Goal: Task Accomplishment & Management: Use online tool/utility

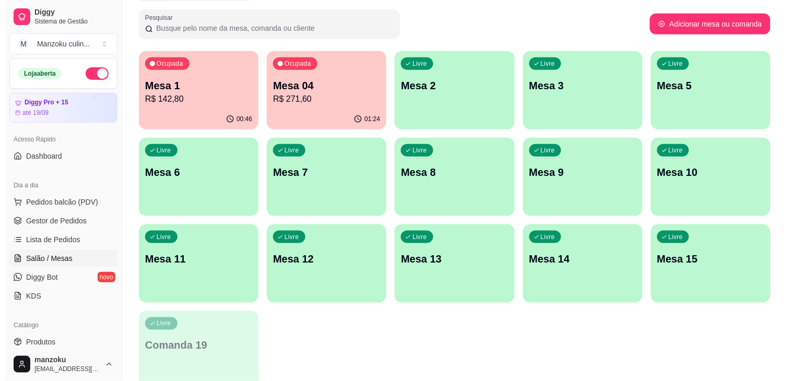
scroll to position [174, 0]
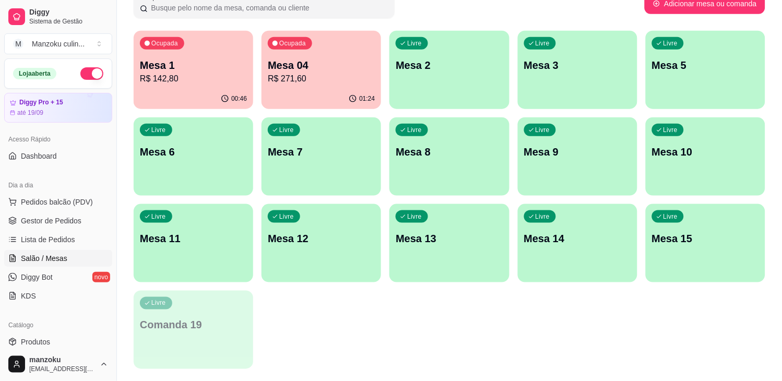
click at [302, 66] on p "Mesa 04" at bounding box center [321, 65] width 107 height 15
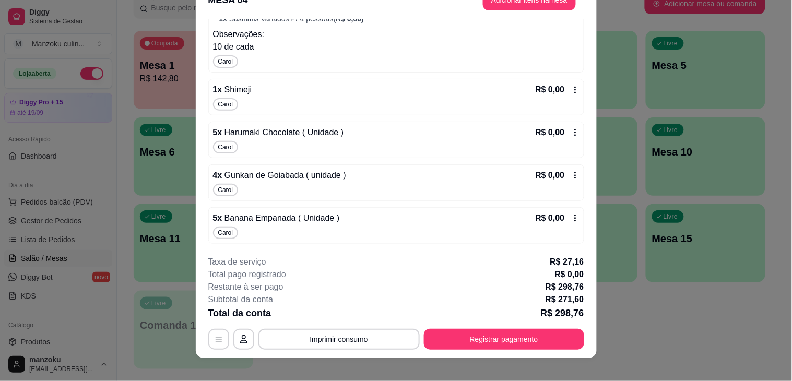
scroll to position [31, 0]
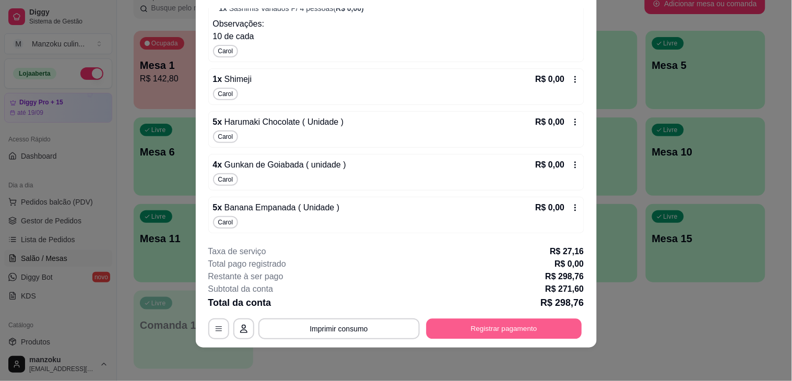
click at [499, 326] on button "Registrar pagamento" at bounding box center [503, 329] width 155 height 20
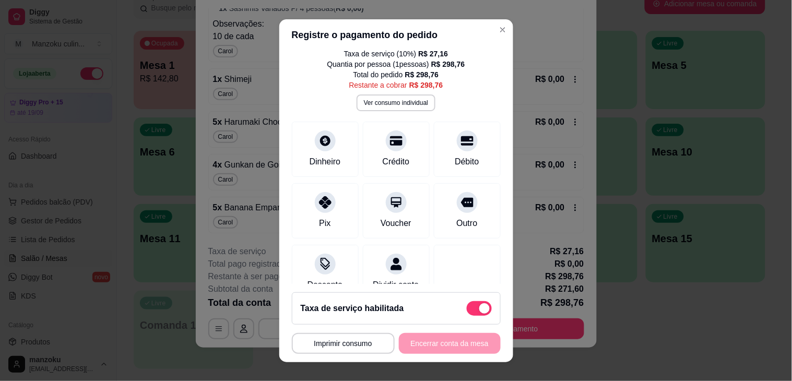
scroll to position [66, 0]
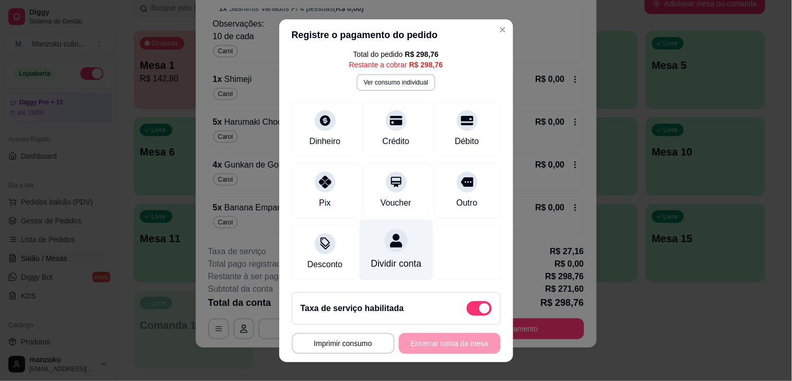
click at [368, 240] on div "Dividir conta" at bounding box center [396, 249] width 74 height 61
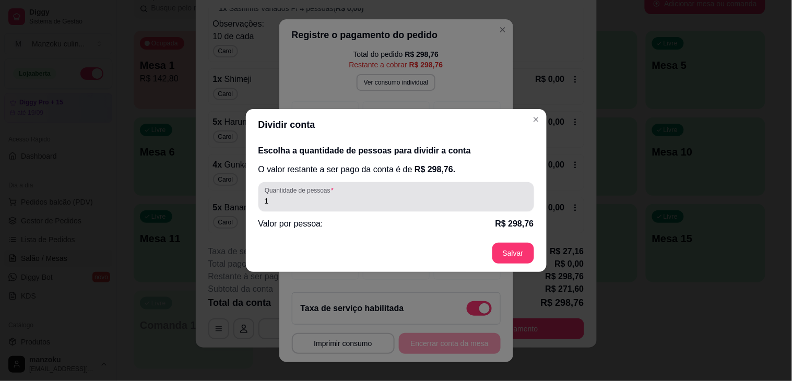
click at [308, 195] on div "1" at bounding box center [396, 196] width 263 height 21
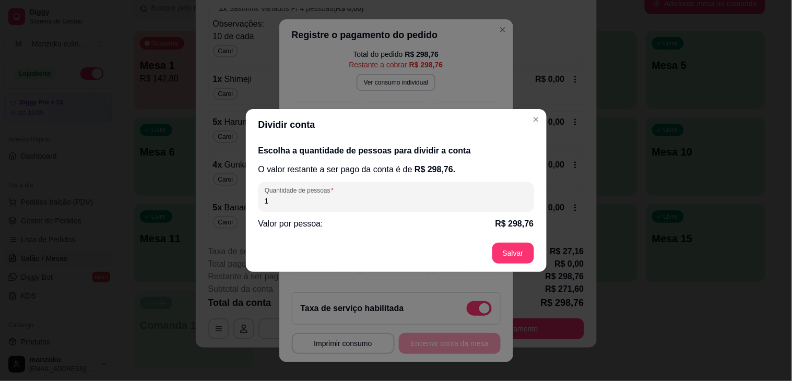
click at [311, 199] on input "1" at bounding box center [396, 201] width 263 height 10
type input "2"
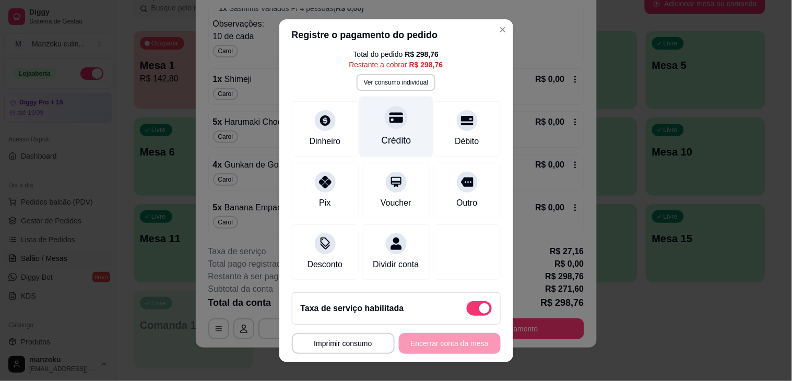
click at [392, 117] on div "Crédito" at bounding box center [396, 126] width 74 height 61
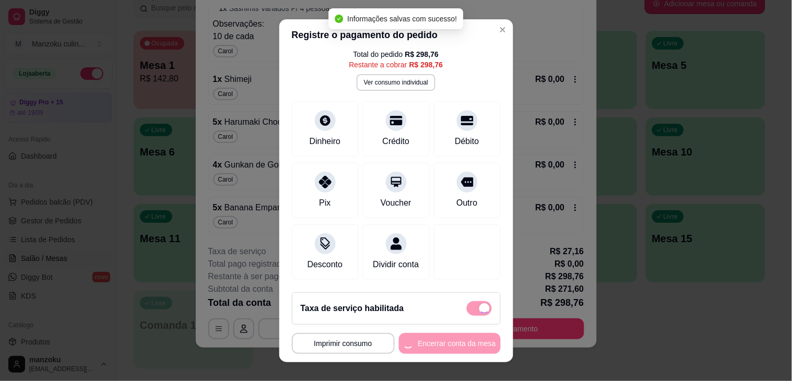
type input "R$ 0,00"
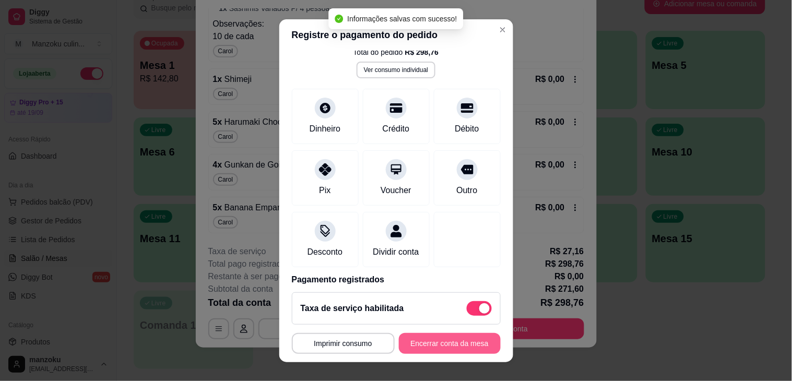
click at [431, 342] on button "Encerrar conta da mesa" at bounding box center [450, 343] width 102 height 21
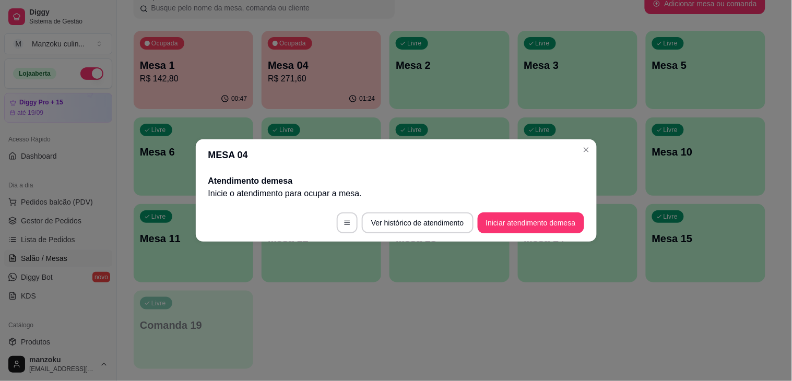
scroll to position [0, 0]
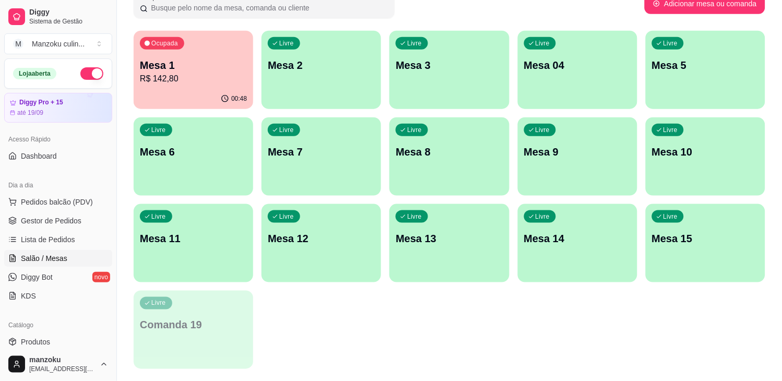
click at [170, 59] on p "Mesa 1" at bounding box center [193, 65] width 107 height 15
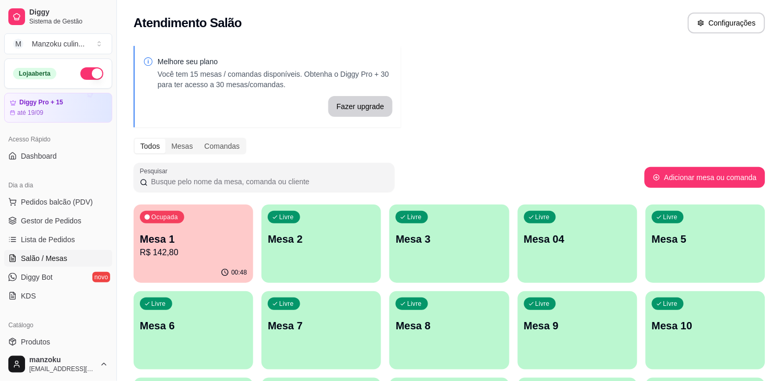
click at [757, 118] on div "Melhore seu plano Você tem 15 mesas / comandas disponíveis. Obtenha o Diggy Pro…" at bounding box center [449, 298] width 665 height 516
click at [192, 256] on p "R$ 142,80" at bounding box center [193, 252] width 107 height 13
